Goal: Task Accomplishment & Management: Manage account settings

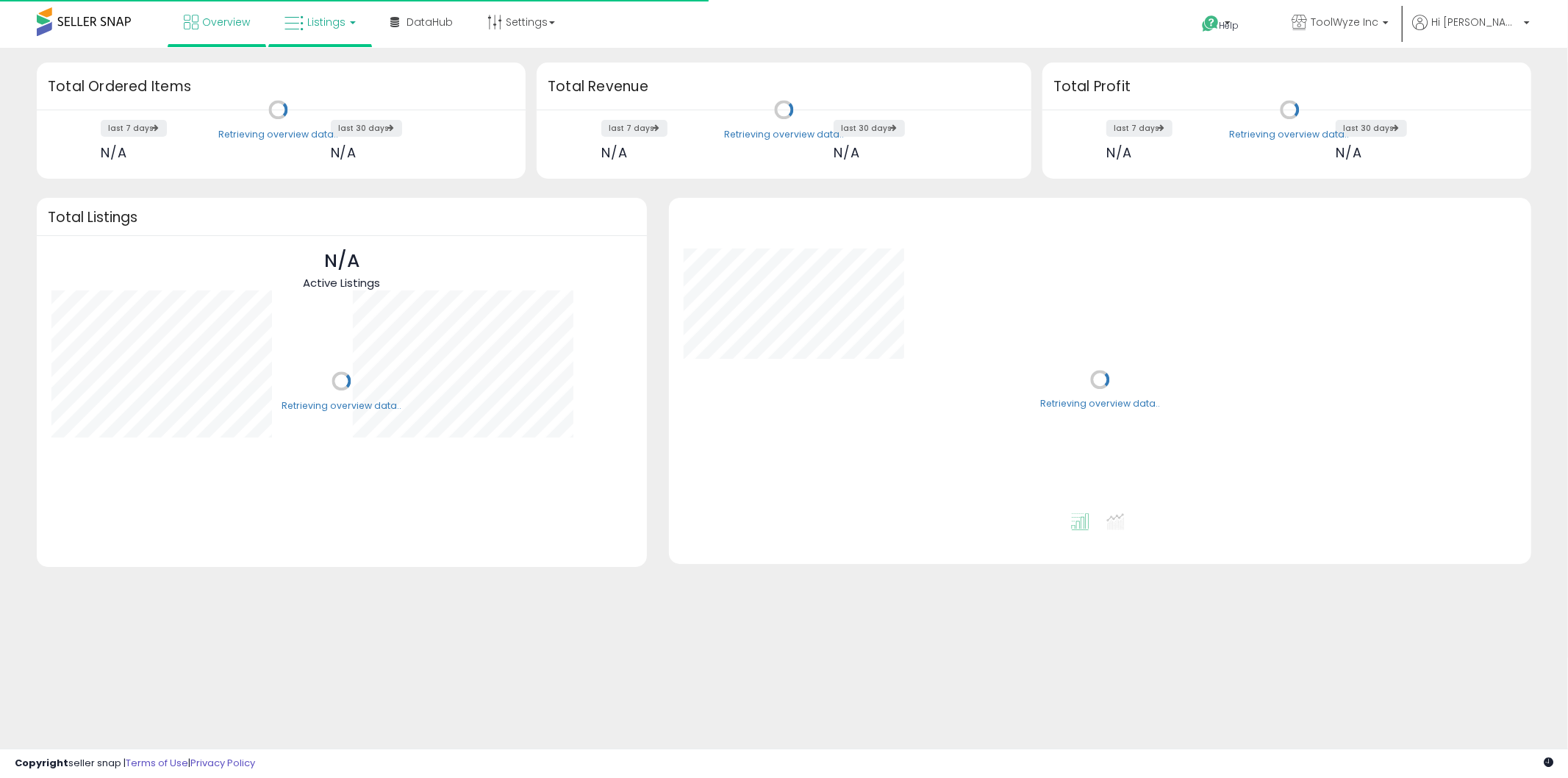
click at [339, 17] on span "Listings" at bounding box center [326, 21] width 38 height 14
click at [335, 75] on icon at bounding box center [331, 72] width 64 height 19
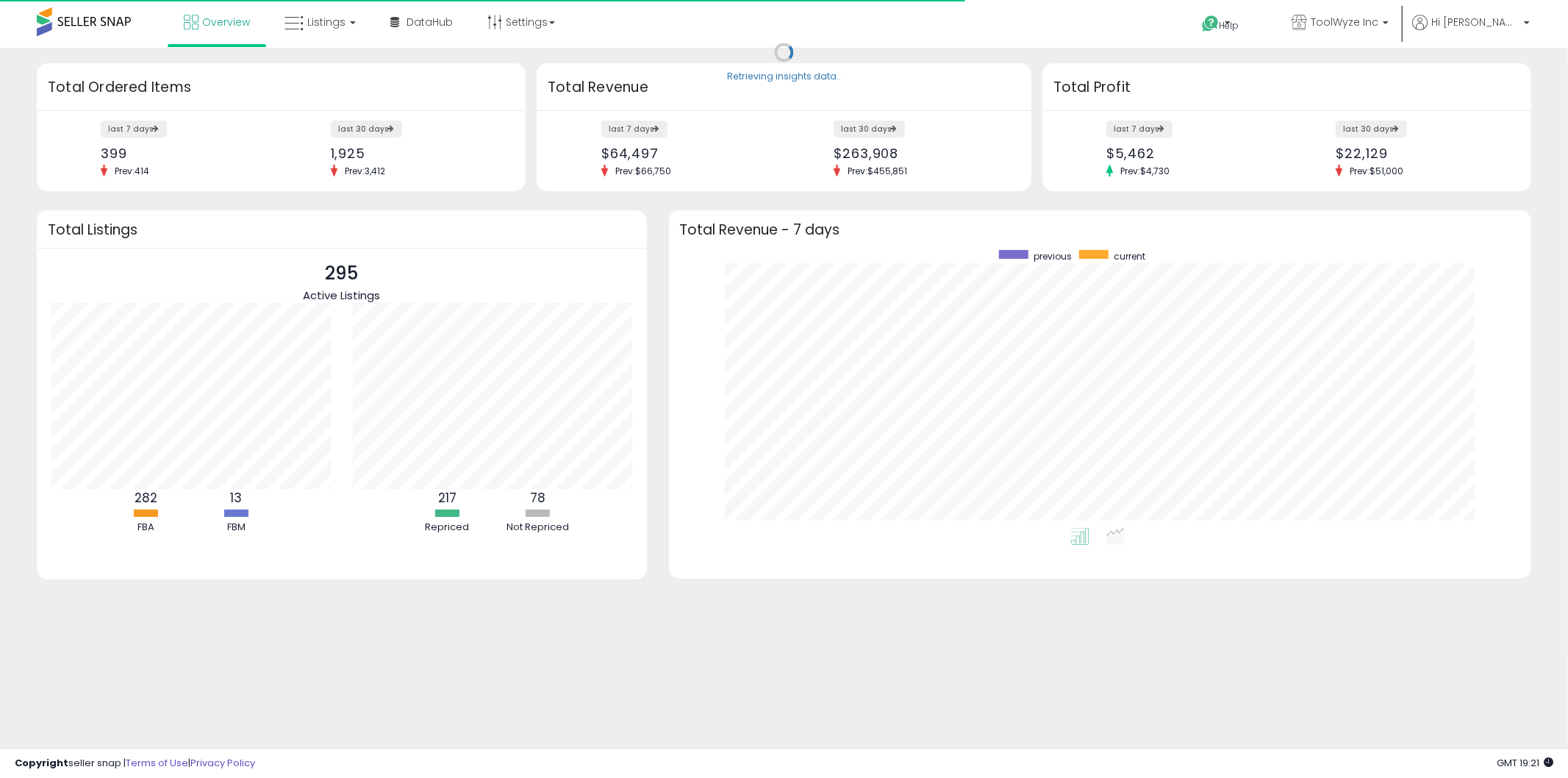
scroll to position [278, 834]
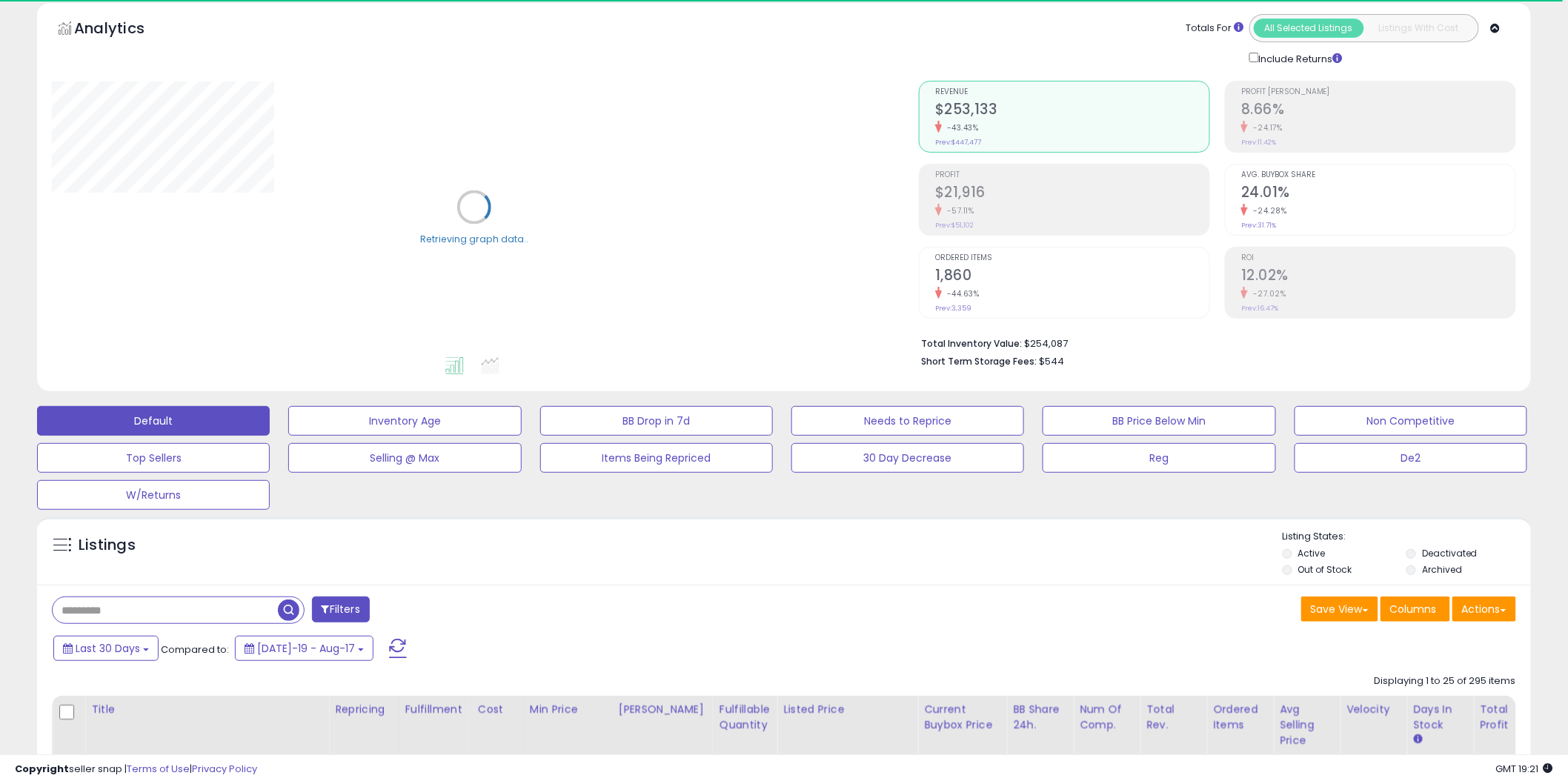
scroll to position [83, 0]
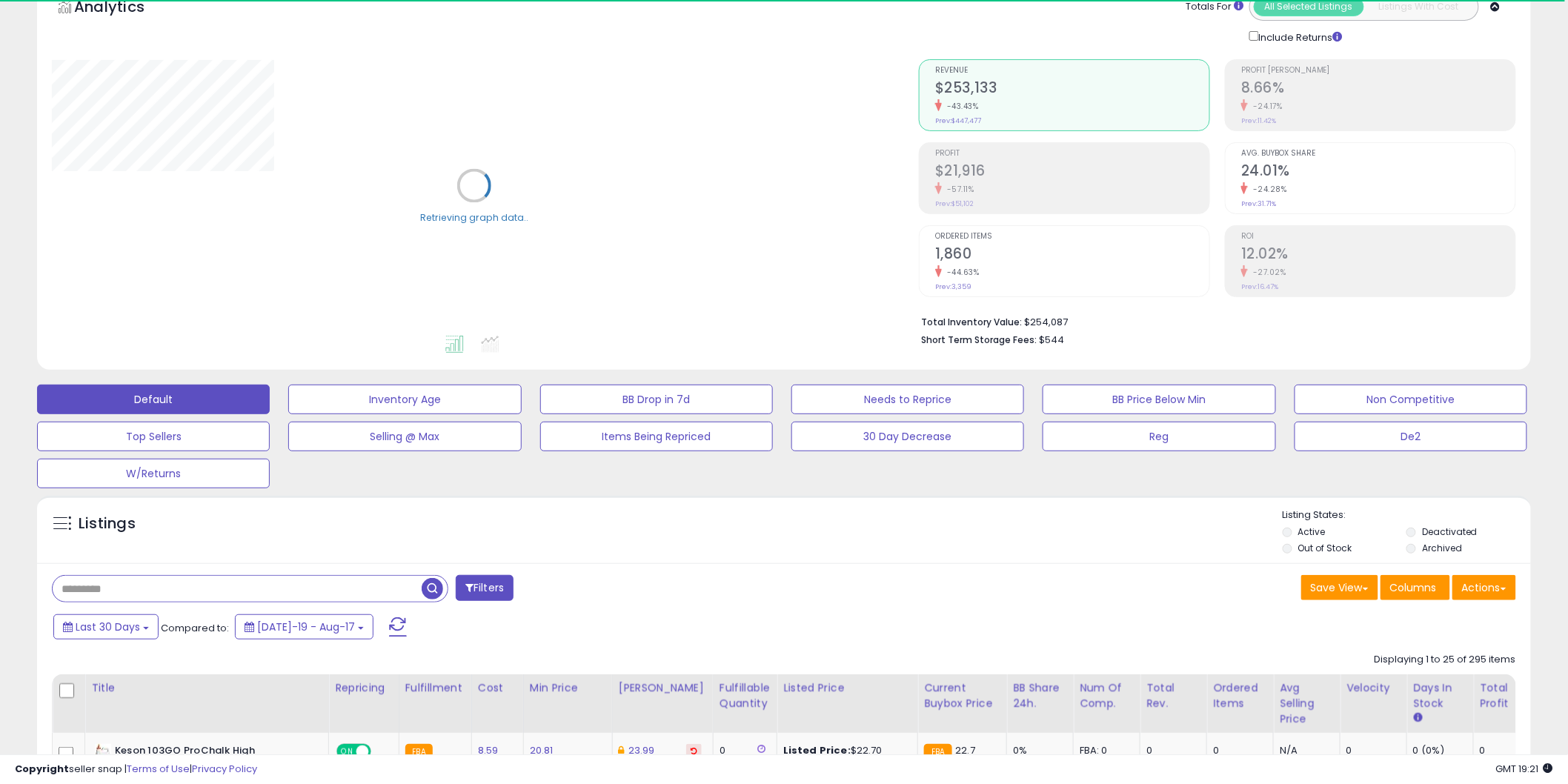
click at [152, 593] on input "text" at bounding box center [237, 588] width 369 height 26
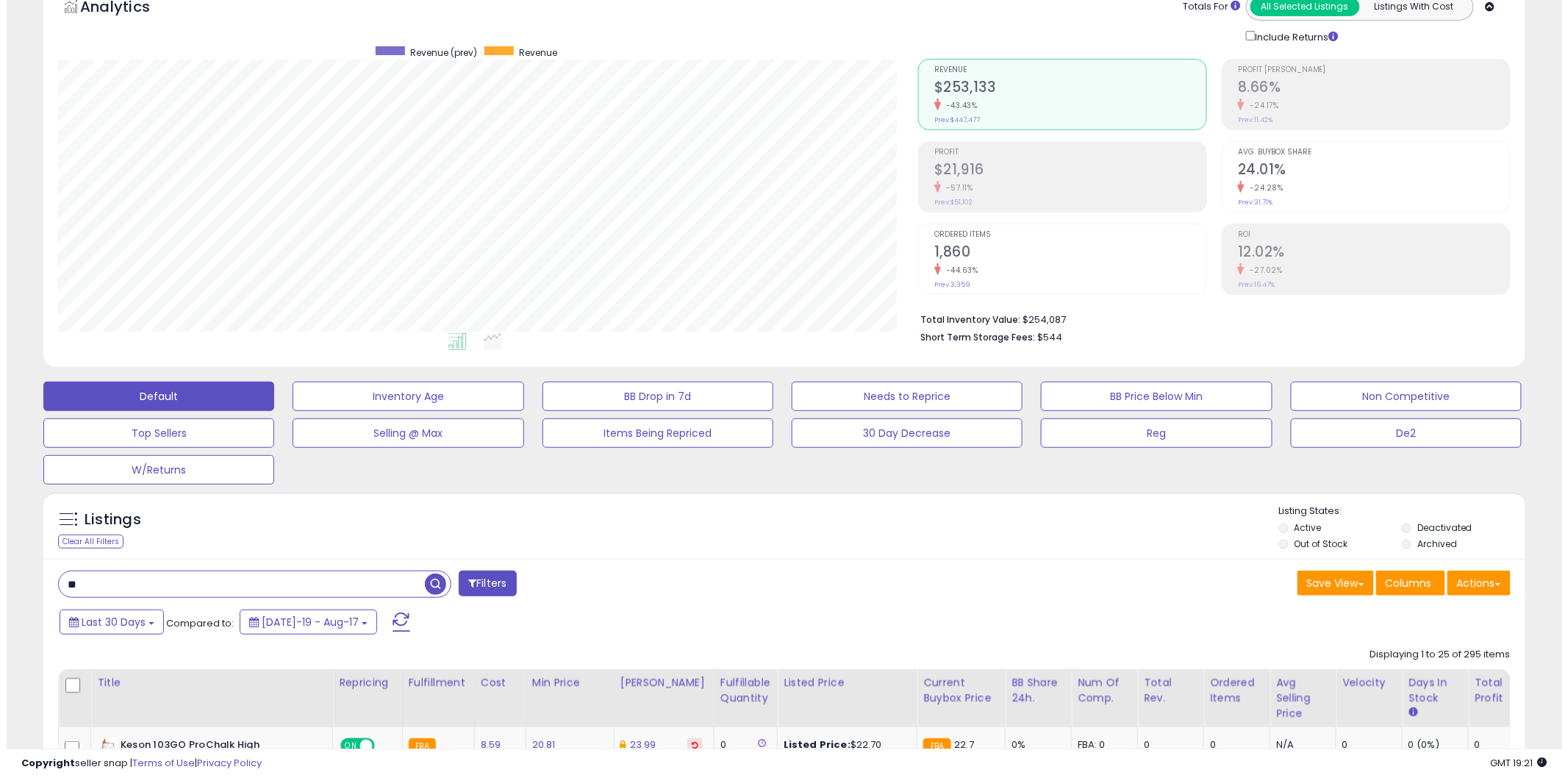
scroll to position [302, 861]
type input "****"
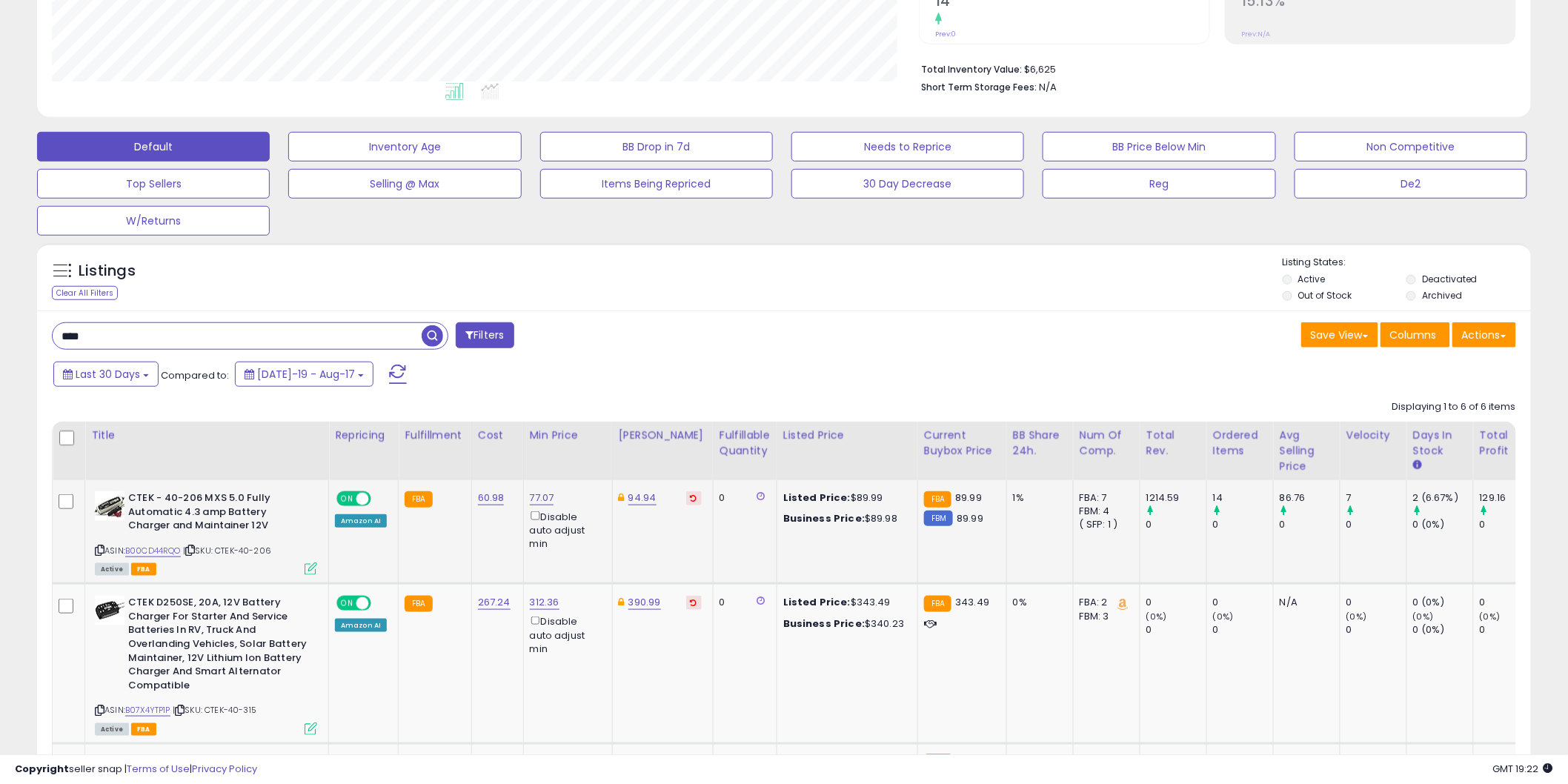
scroll to position [329, 0]
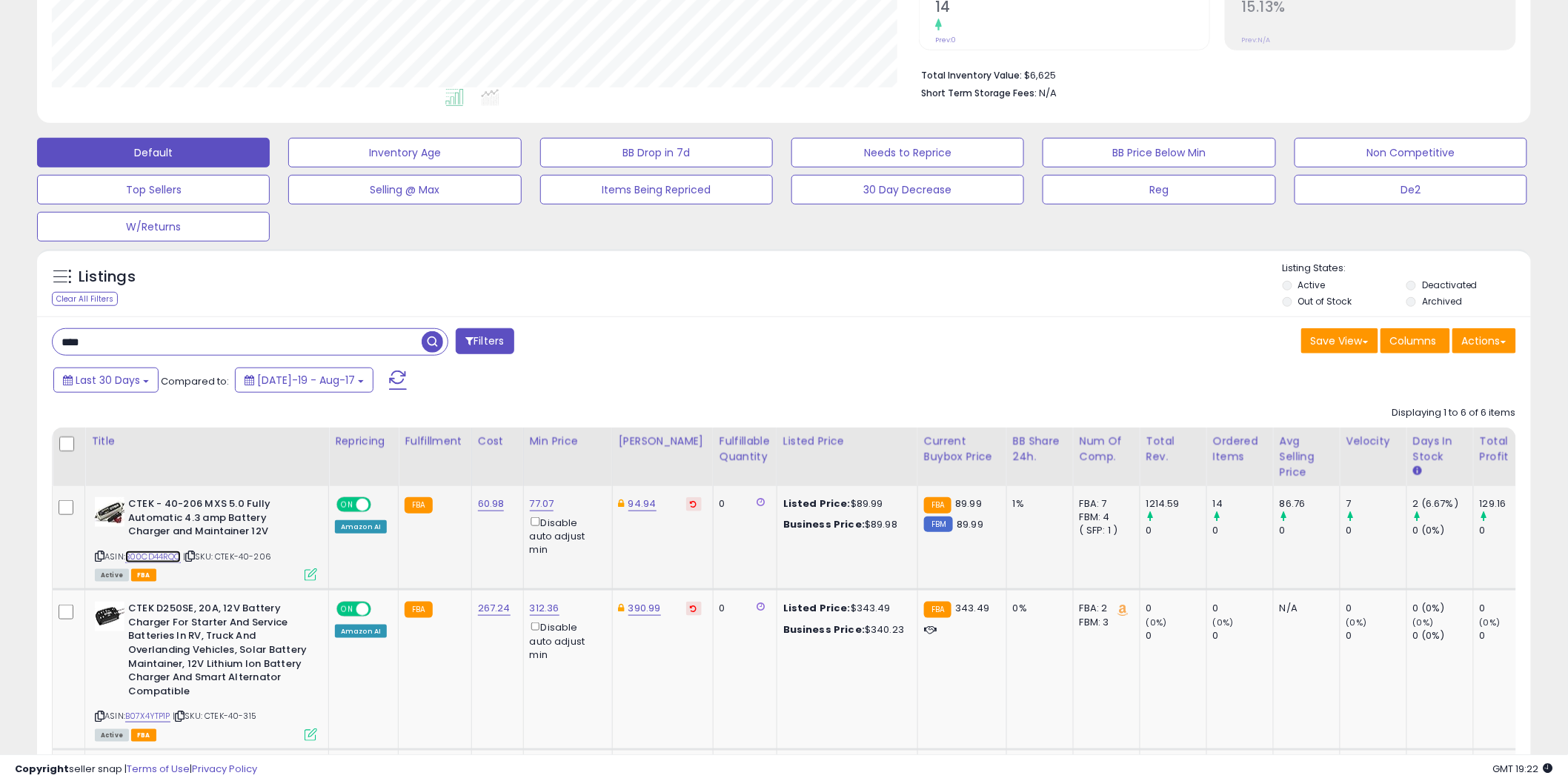
click at [151, 560] on link "B00CD44RQO" at bounding box center [153, 556] width 56 height 12
